Goal: Task Accomplishment & Management: Manage account settings

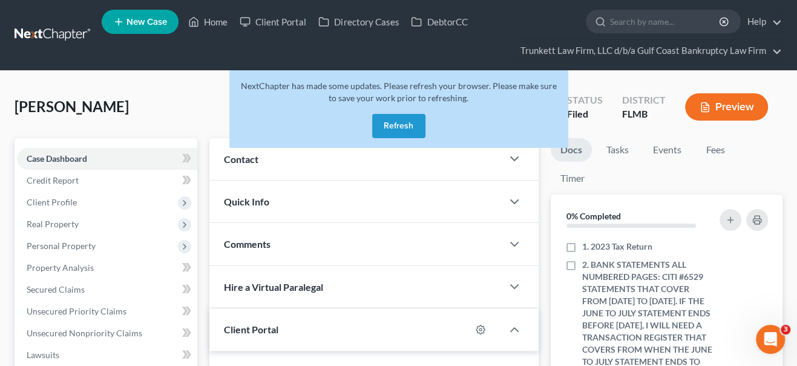
click at [398, 127] on button "Refresh" at bounding box center [398, 126] width 53 height 24
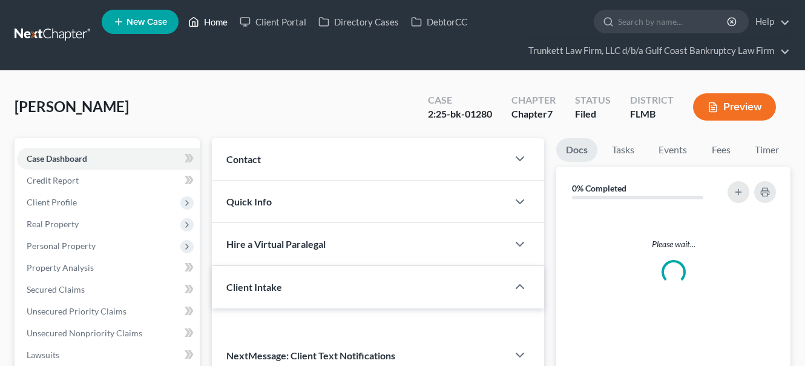
click at [213, 24] on link "Home" at bounding box center [207, 22] width 51 height 22
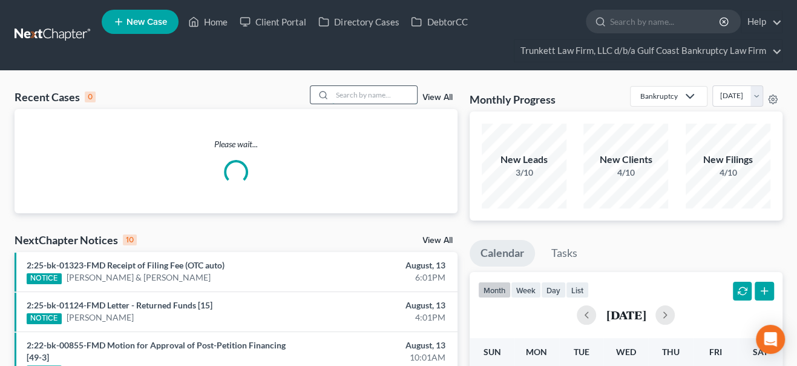
click at [360, 94] on input "search" at bounding box center [374, 95] width 85 height 18
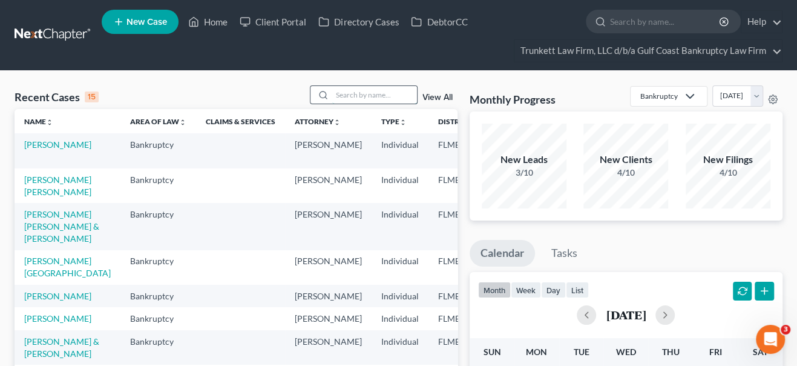
click at [354, 96] on input "search" at bounding box center [374, 95] width 85 height 18
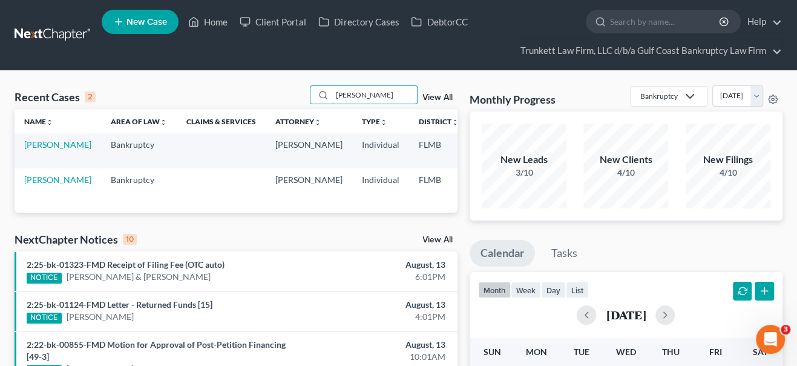
type input "[PERSON_NAME]"
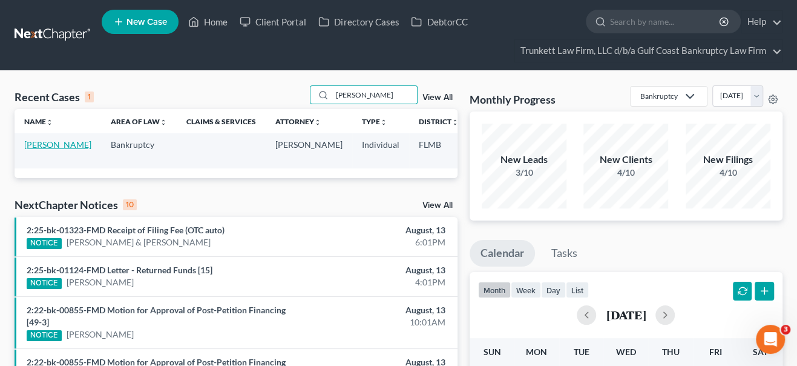
click at [36, 150] on link "[PERSON_NAME]" at bounding box center [57, 144] width 67 height 10
select select "3"
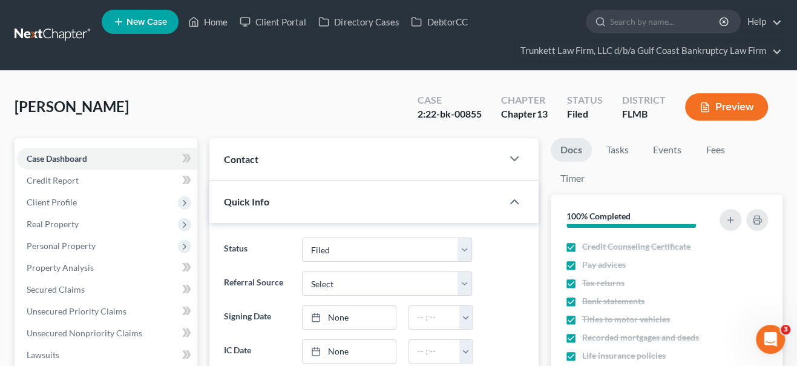
scroll to position [319, 0]
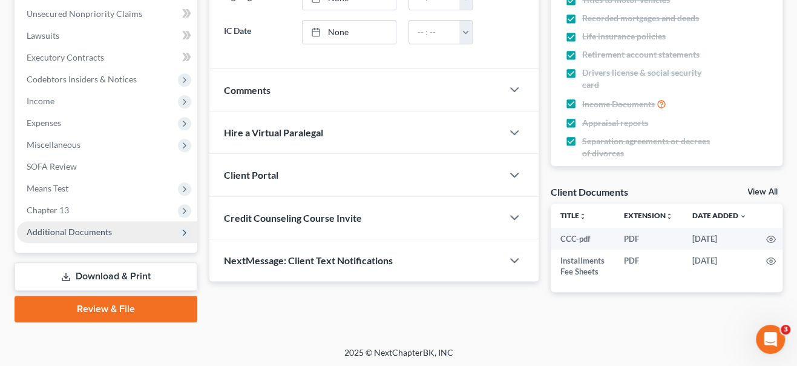
click at [74, 233] on span "Additional Documents" at bounding box center [69, 231] width 85 height 10
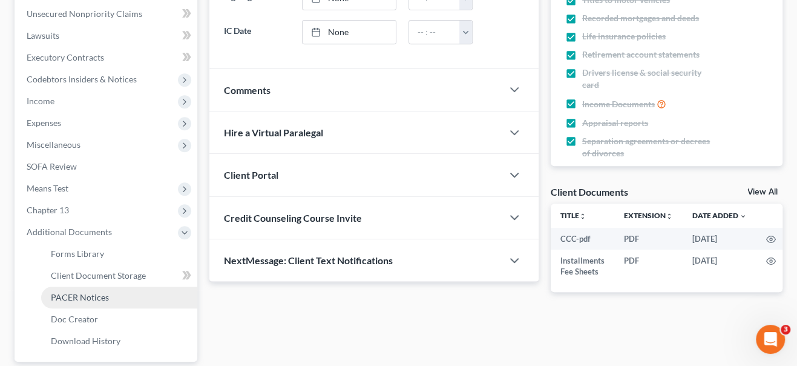
click at [83, 298] on span "PACER Notices" at bounding box center [80, 297] width 58 height 10
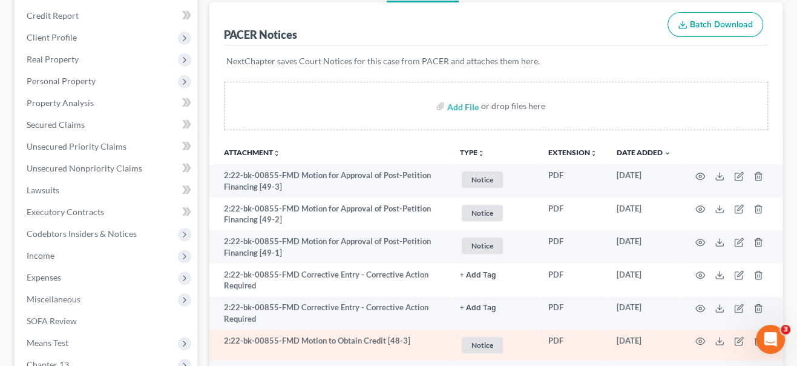
scroll to position [220, 0]
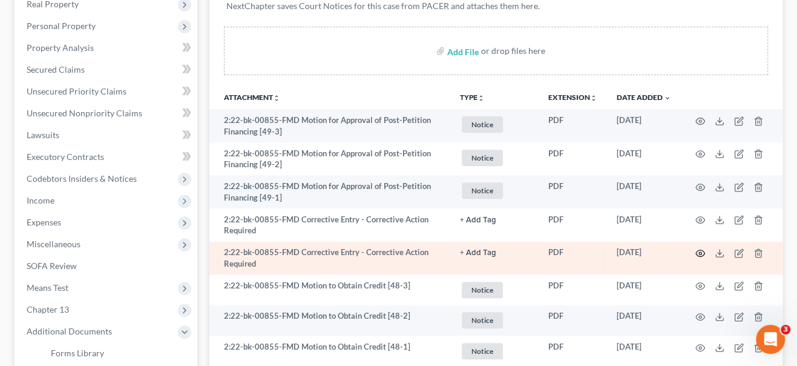
click at [699, 248] on icon "button" at bounding box center [701, 253] width 10 height 10
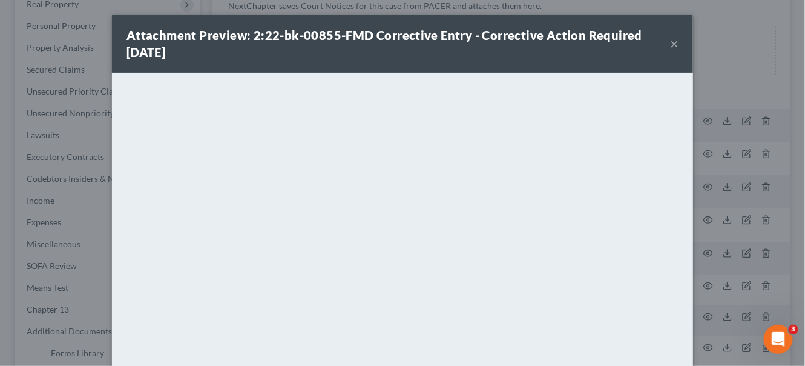
click at [671, 44] on button "×" at bounding box center [674, 43] width 8 height 15
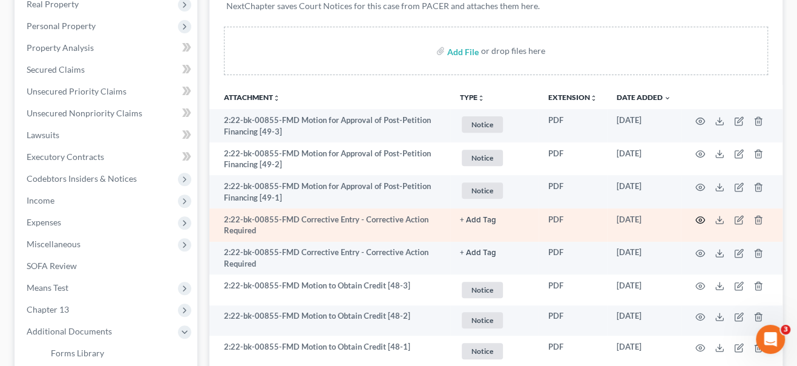
click at [699, 222] on icon "button" at bounding box center [701, 220] width 10 height 10
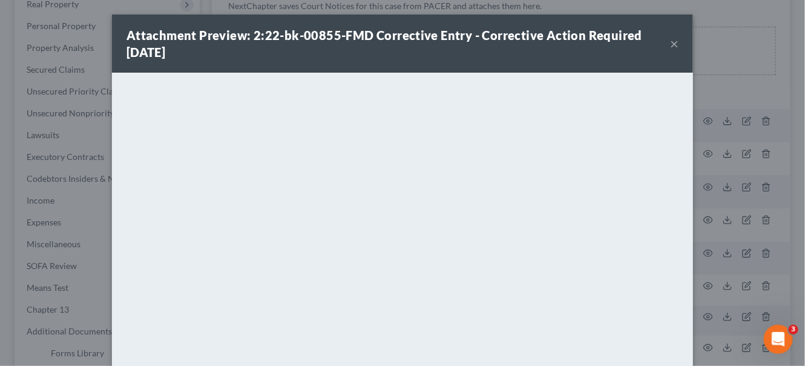
click at [663, 42] on div "Attachment Preview: 2:22-bk-00855-FMD Corrective Entry - Corrective Action Requ…" at bounding box center [399, 44] width 544 height 34
click at [672, 45] on button "×" at bounding box center [674, 43] width 8 height 15
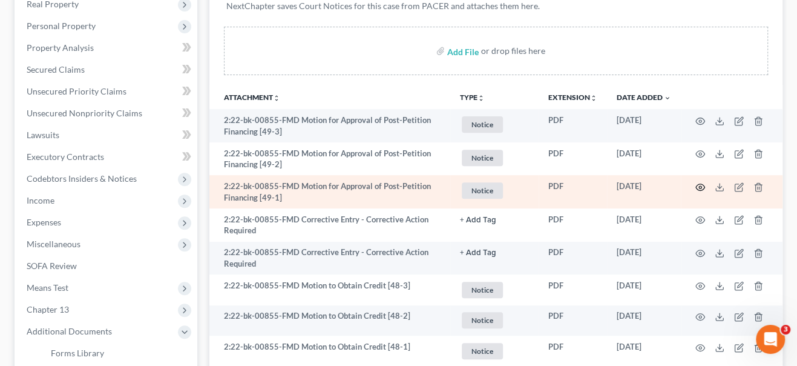
click at [701, 186] on circle "button" at bounding box center [700, 187] width 2 height 2
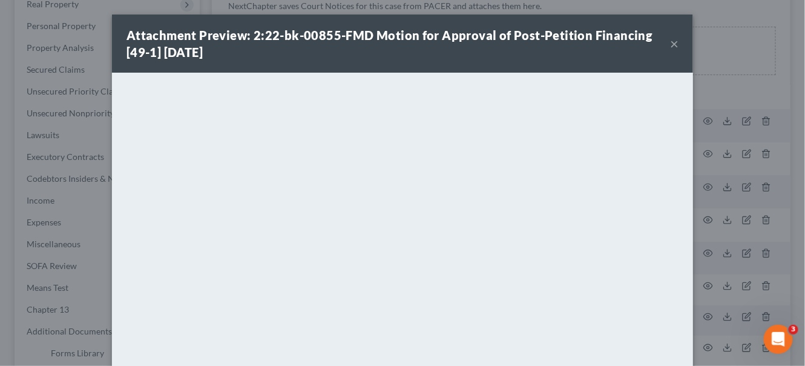
click at [673, 41] on button "×" at bounding box center [674, 43] width 8 height 15
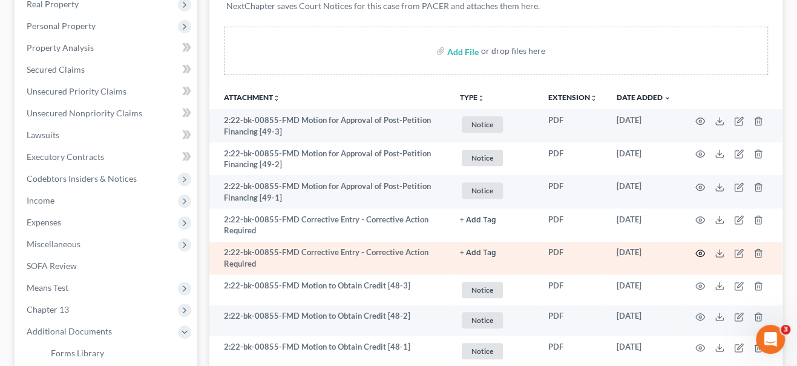
click at [702, 249] on icon "button" at bounding box center [701, 253] width 10 height 10
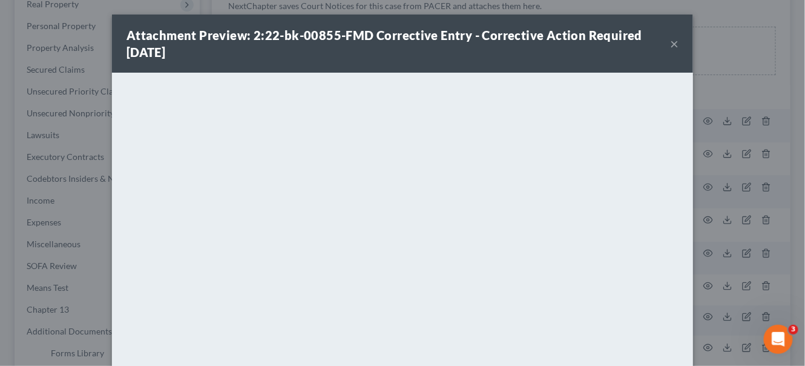
click at [670, 42] on button "×" at bounding box center [674, 43] width 8 height 15
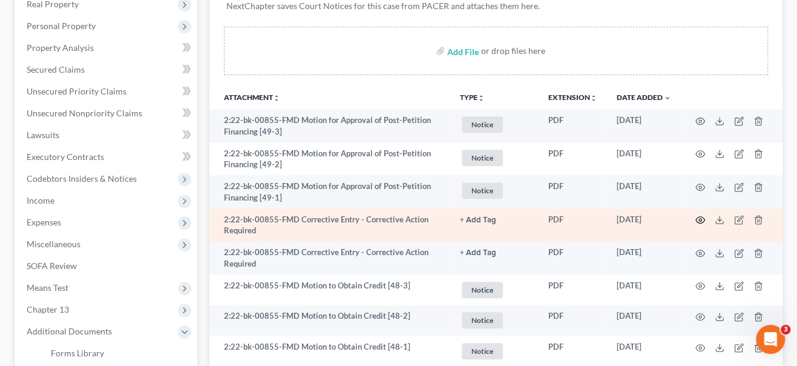
click at [702, 221] on icon "button" at bounding box center [700, 220] width 9 height 7
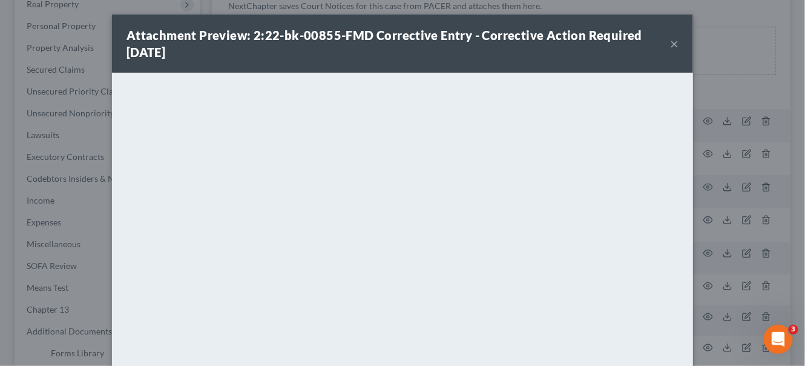
click at [675, 45] on div "Attachment Preview: 2:22-bk-00855-FMD Corrective Entry - Corrective Action Requ…" at bounding box center [402, 44] width 581 height 58
click at [670, 45] on button "×" at bounding box center [674, 43] width 8 height 15
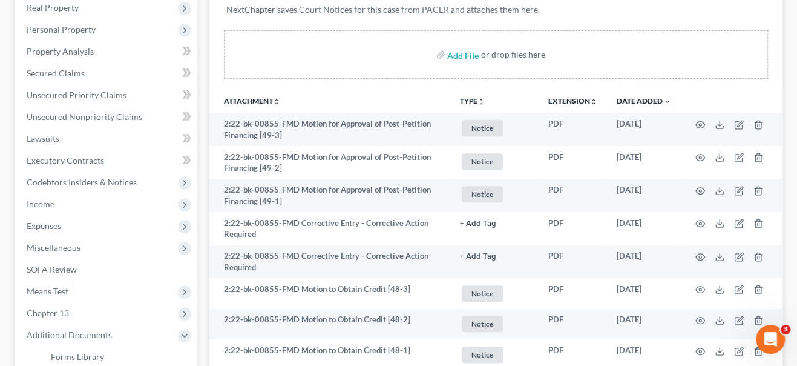
scroll to position [0, 0]
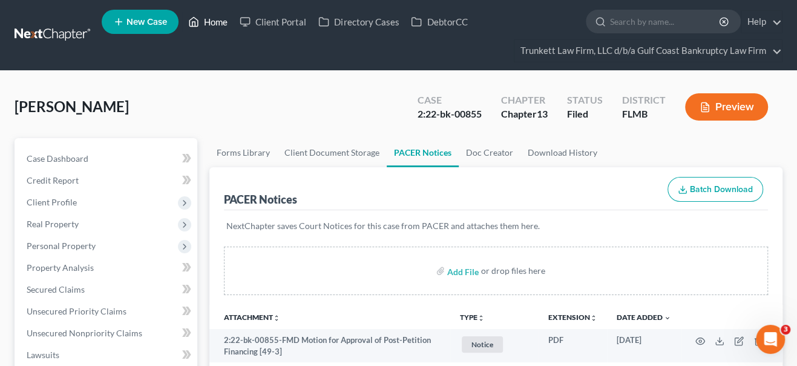
click at [222, 28] on link "Home" at bounding box center [207, 22] width 51 height 22
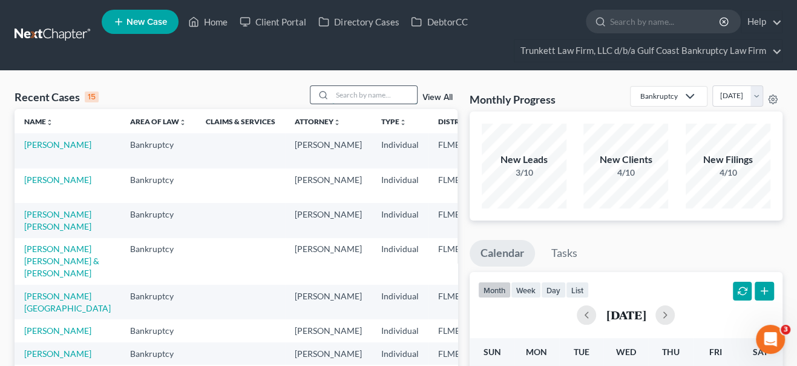
click at [352, 96] on input "search" at bounding box center [374, 95] width 85 height 18
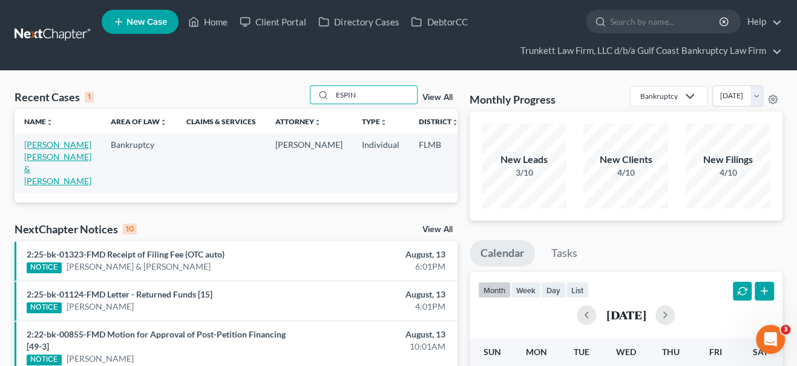
type input "ESPIN"
click at [35, 164] on link "[PERSON_NAME] [PERSON_NAME] & [PERSON_NAME]" at bounding box center [57, 162] width 67 height 47
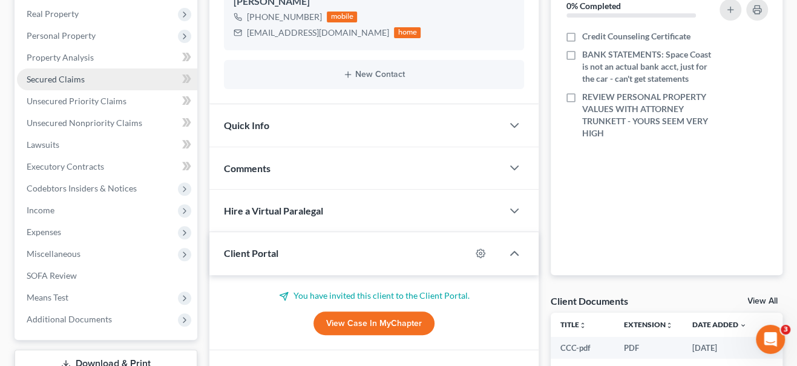
scroll to position [220, 0]
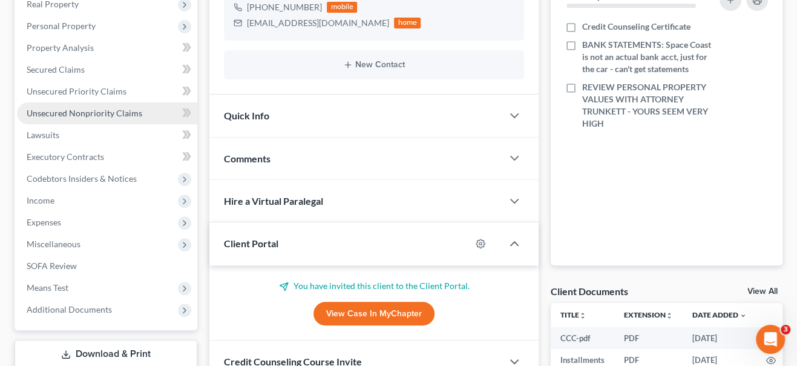
click at [82, 118] on link "Unsecured Nonpriority Claims" at bounding box center [107, 113] width 180 height 22
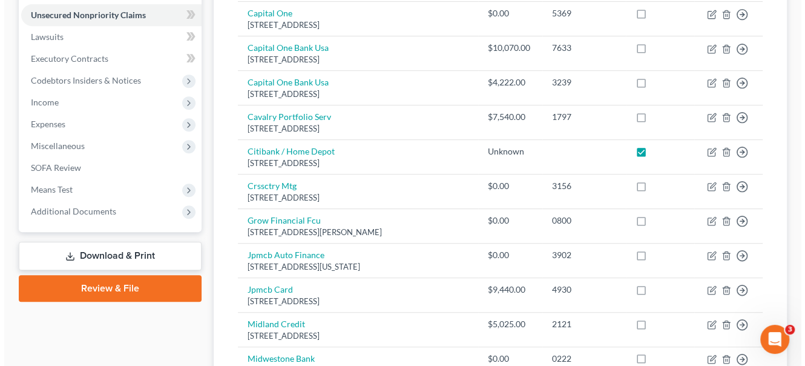
scroll to position [598, 0]
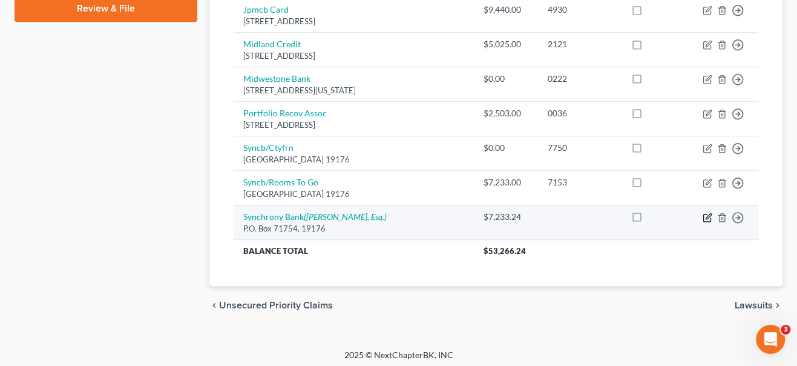
click at [705, 212] on icon "button" at bounding box center [708, 217] width 10 height 10
select select "1"
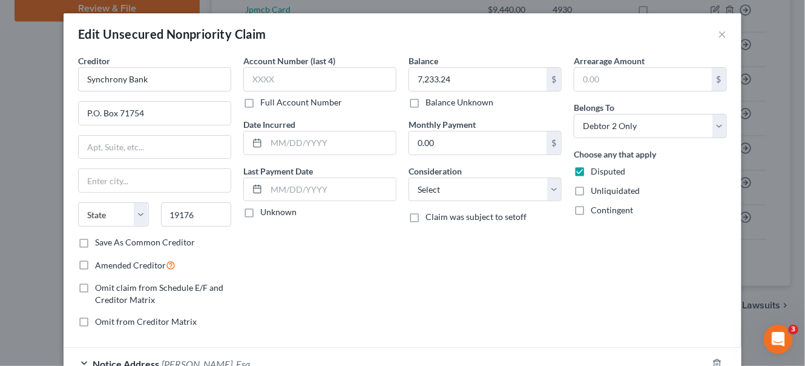
scroll to position [0, 0]
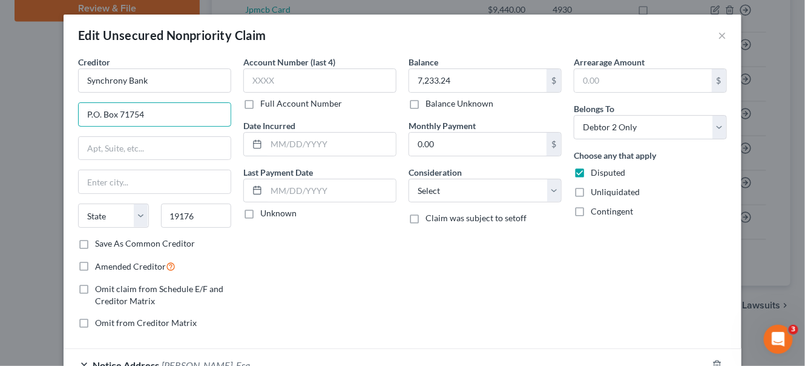
drag, startPoint x: 171, startPoint y: 117, endPoint x: 56, endPoint y: 113, distance: 115.7
click at [56, 113] on div "Edit Unsecured Nonpriority Claim × Creditor * Synchrony Bank P.O. Box 71754 Sta…" at bounding box center [402, 183] width 805 height 366
click at [111, 186] on input "text" at bounding box center [155, 181] width 152 height 23
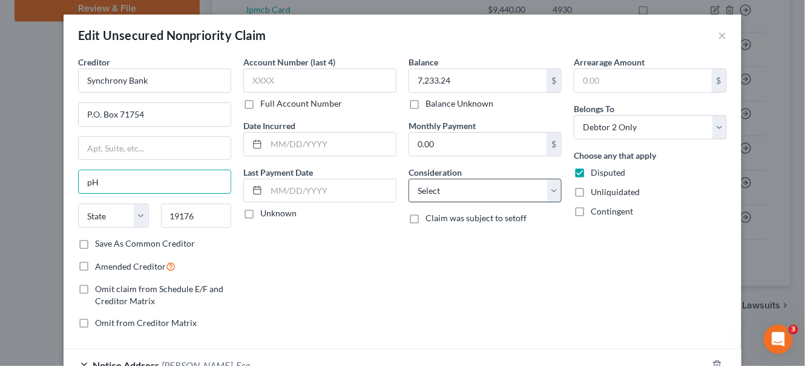
type input "p"
type input "[GEOGRAPHIC_DATA]"
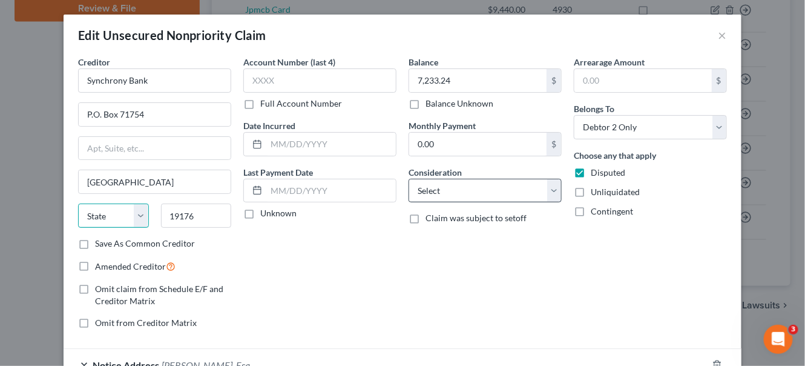
select select "39"
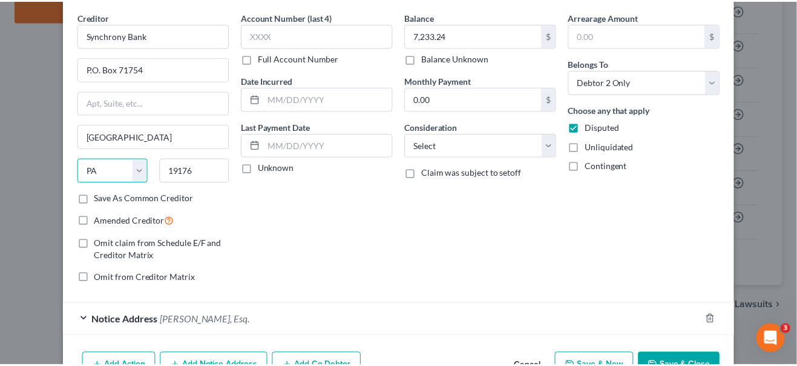
scroll to position [114, 0]
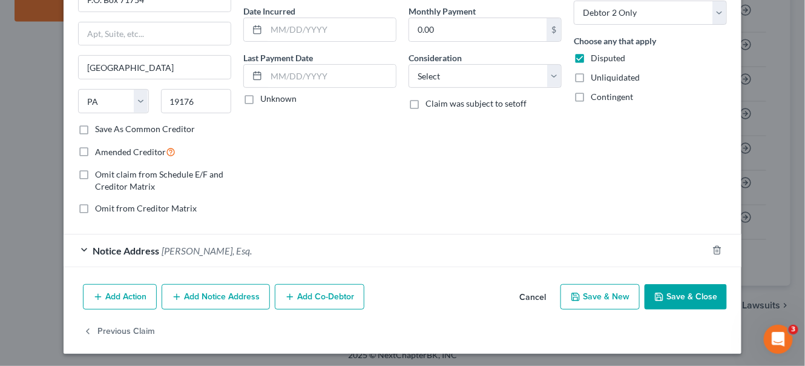
click at [679, 300] on button "Save & Close" at bounding box center [686, 296] width 82 height 25
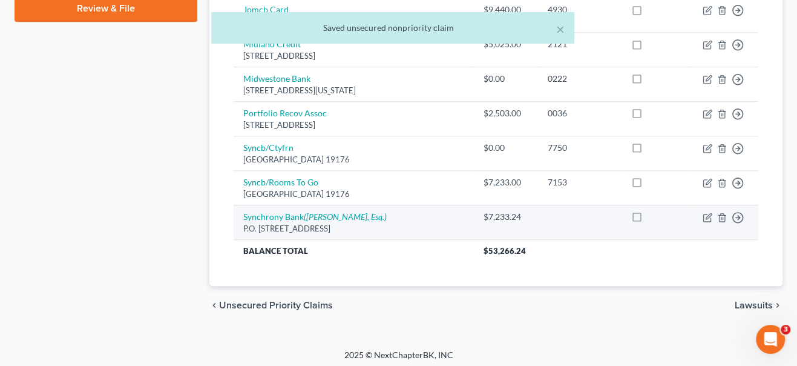
drag, startPoint x: 248, startPoint y: 222, endPoint x: 379, endPoint y: 232, distance: 131.2
click at [379, 232] on td "Synchrony Bank ([PERSON_NAME], Esq.) P.O. [STREET_ADDRESS]" at bounding box center [354, 222] width 240 height 35
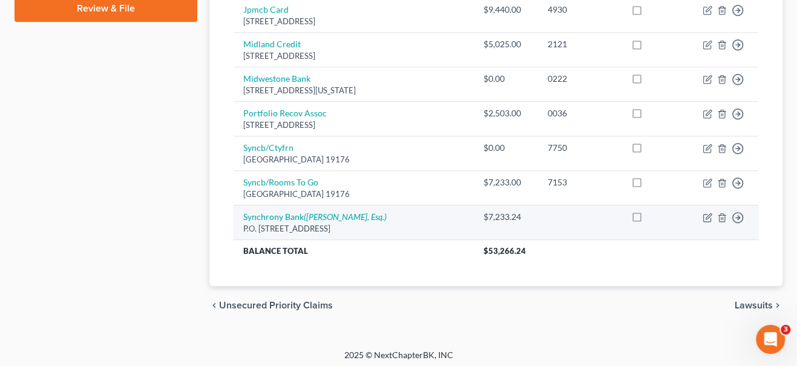
copy div "P.O. [STREET_ADDRESS]"
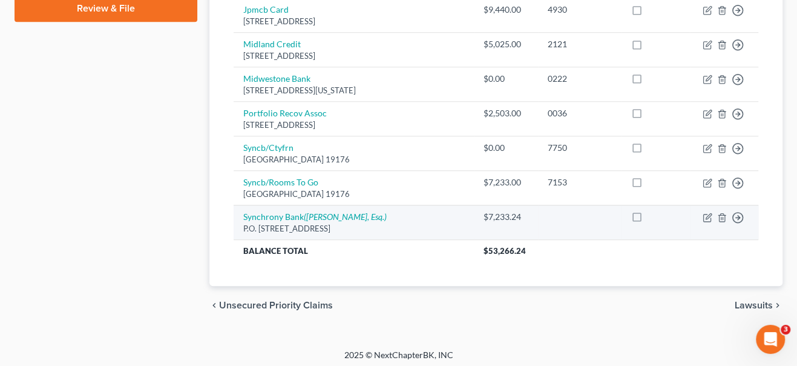
drag, startPoint x: 242, startPoint y: 223, endPoint x: 378, endPoint y: 227, distance: 135.7
click at [378, 227] on td "Synchrony Bank ([PERSON_NAME], Esq.) P.O. [STREET_ADDRESS]" at bounding box center [354, 222] width 240 height 35
copy div "P.O. [STREET_ADDRESS]"
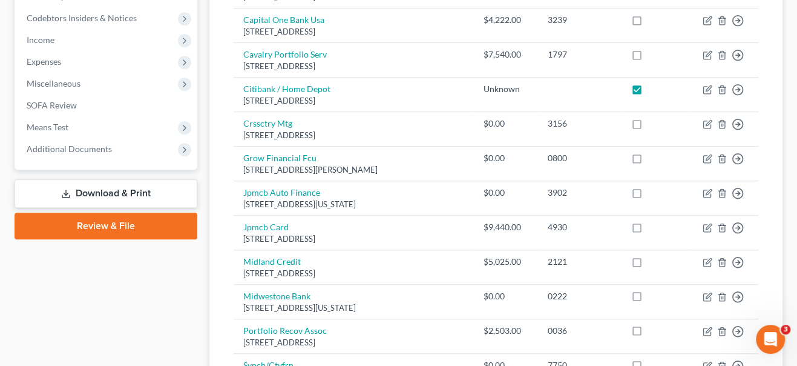
scroll to position [0, 0]
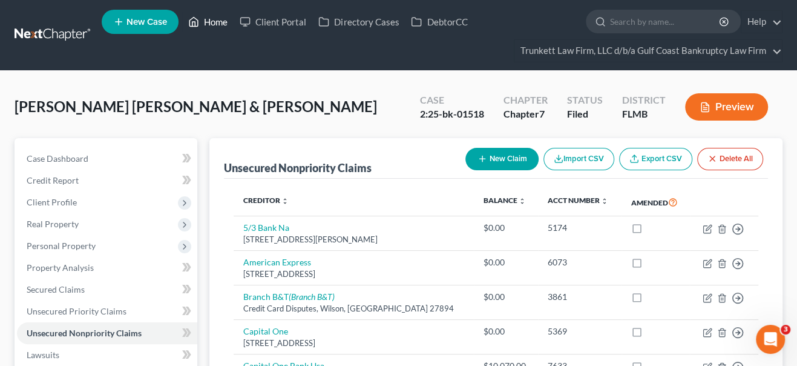
click at [217, 21] on link "Home" at bounding box center [207, 22] width 51 height 22
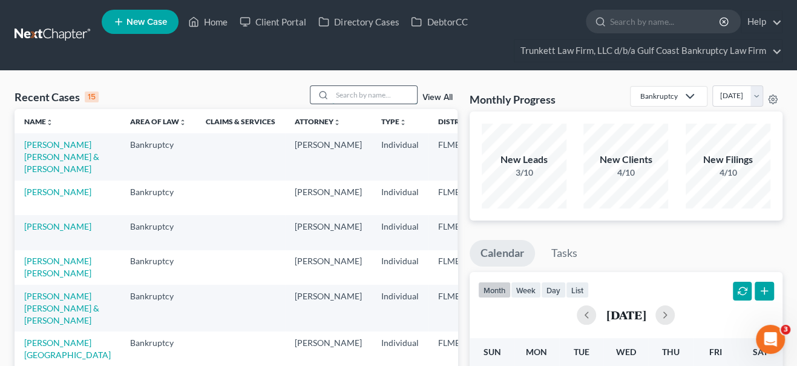
click at [363, 90] on input "search" at bounding box center [374, 95] width 85 height 18
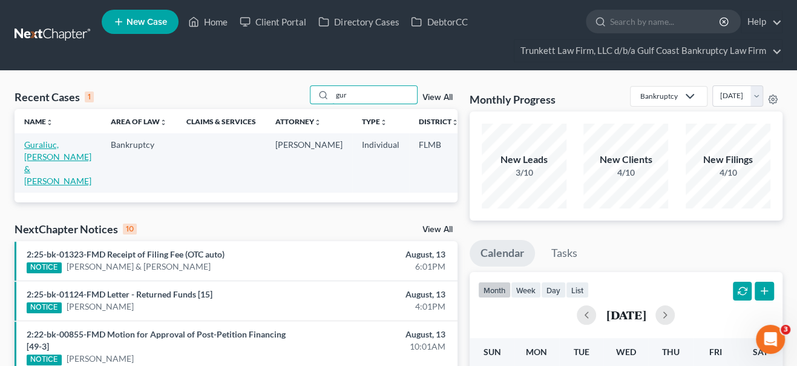
type input "gur"
click at [40, 158] on link "Guraliuc, [PERSON_NAME] & [PERSON_NAME]" at bounding box center [57, 162] width 67 height 47
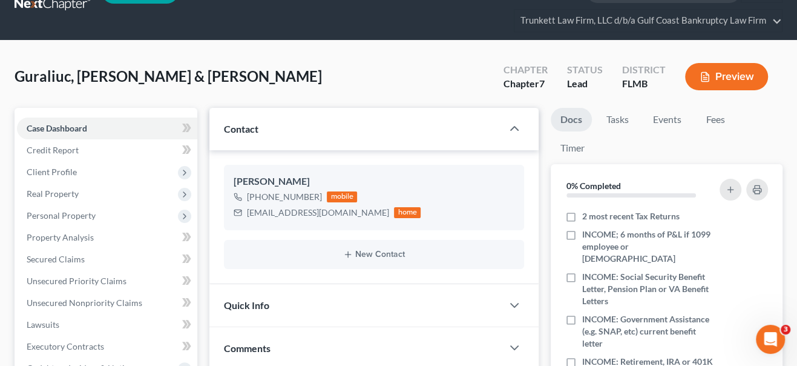
scroll to position [54, 0]
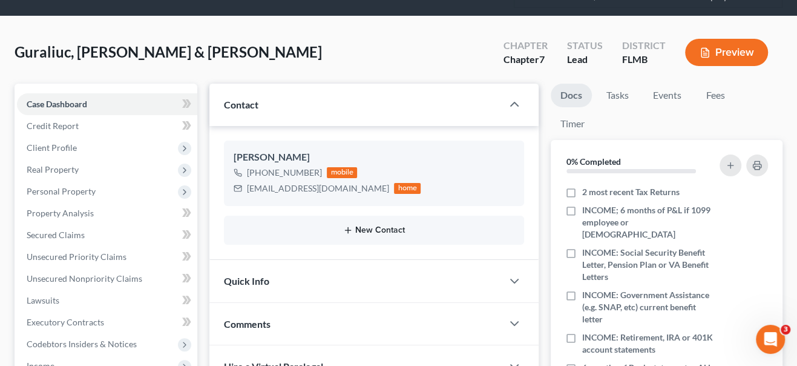
click at [347, 232] on icon "button" at bounding box center [348, 230] width 10 height 10
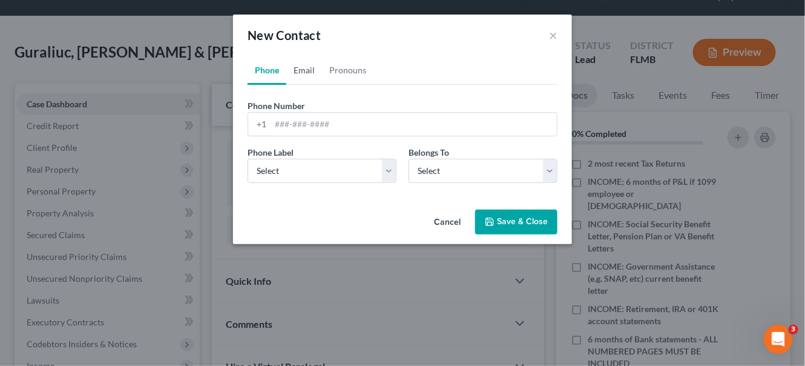
click at [303, 74] on link "Email" at bounding box center [304, 70] width 36 height 29
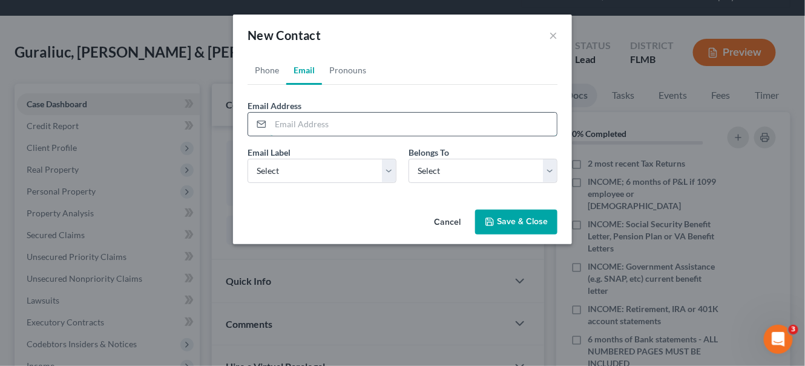
click at [311, 125] on input "email" at bounding box center [414, 124] width 286 height 23
paste input "[PERSON_NAME] <[EMAIL_ADDRESS][DOMAIN_NAME]>"
type input "[PERSON_NAME] <[EMAIL_ADDRESS][DOMAIN_NAME]>"
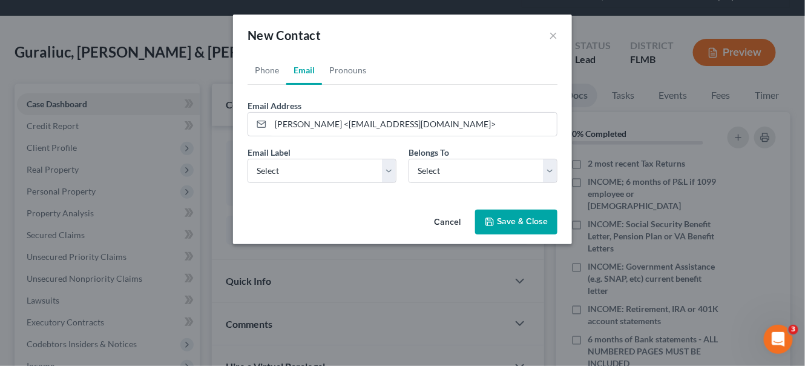
click at [360, 183] on div "Email Label Select Home Work Other Belongs To * Select Client Spouse Other" at bounding box center [403, 169] width 322 height 47
click at [341, 174] on select "Select Home Work Other" at bounding box center [322, 171] width 149 height 24
select select "0"
click at [248, 159] on select "Select Home Work Other" at bounding box center [322, 171] width 149 height 24
click at [436, 172] on select "Select Client Spouse Other" at bounding box center [483, 171] width 149 height 24
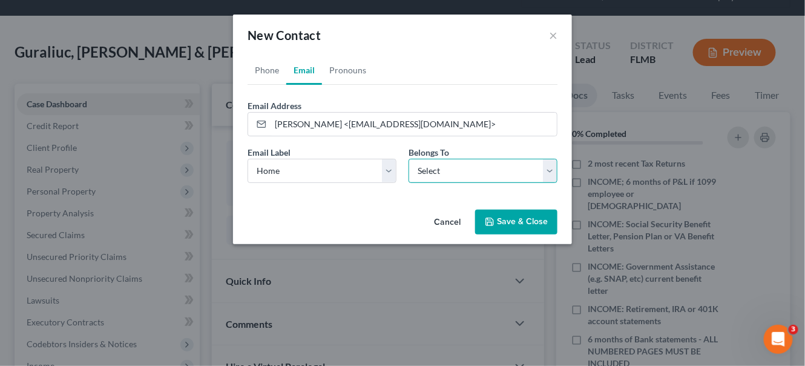
select select "1"
click at [409, 159] on select "Select Client Spouse Other" at bounding box center [483, 171] width 149 height 24
click at [505, 225] on button "Save & Close" at bounding box center [516, 221] width 82 height 25
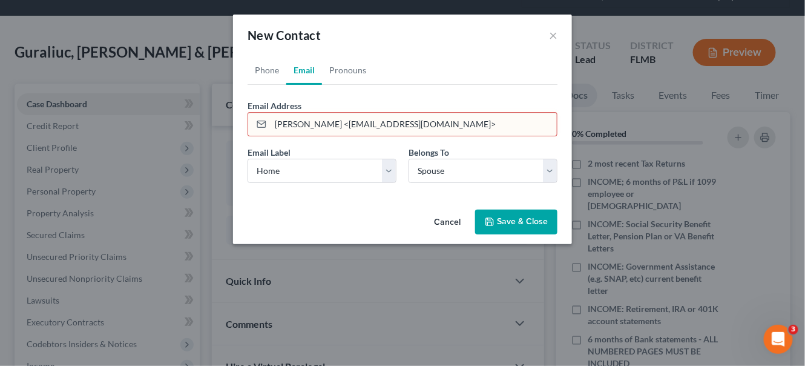
drag, startPoint x: 344, startPoint y: 124, endPoint x: 189, endPoint y: 120, distance: 154.4
click at [189, 120] on div "New Contact × Phone Email Pronouns Phone Number * +1 Ext. Phone Label * Select …" at bounding box center [402, 183] width 805 height 366
click at [413, 127] on input "[EMAIL_ADDRESS][DOMAIN_NAME]>" at bounding box center [414, 124] width 286 height 23
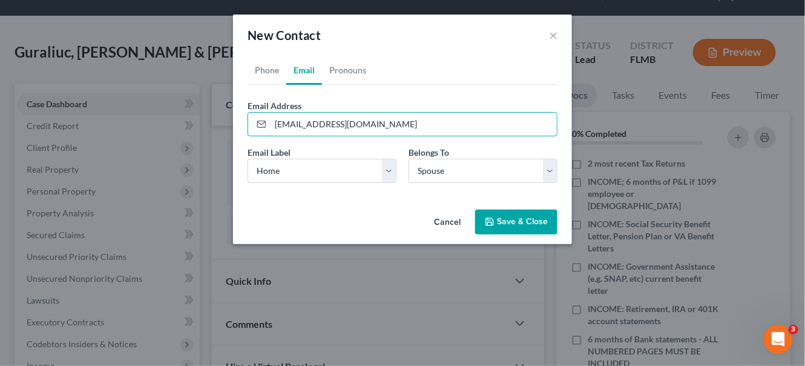
type input "[EMAIL_ADDRESS][DOMAIN_NAME]"
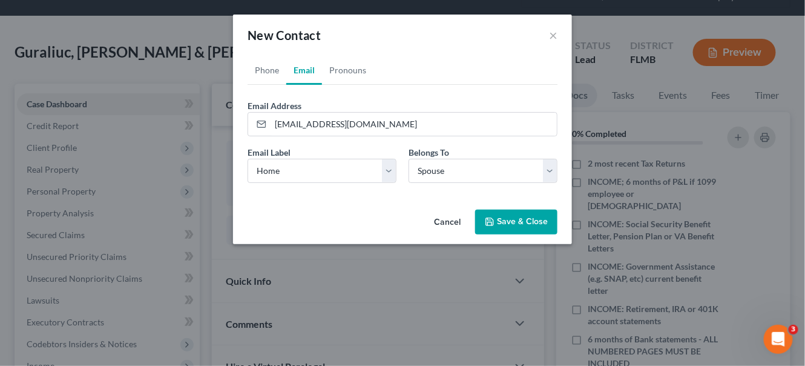
click at [493, 222] on icon "button" at bounding box center [490, 222] width 10 height 10
